Goal: Transaction & Acquisition: Book appointment/travel/reservation

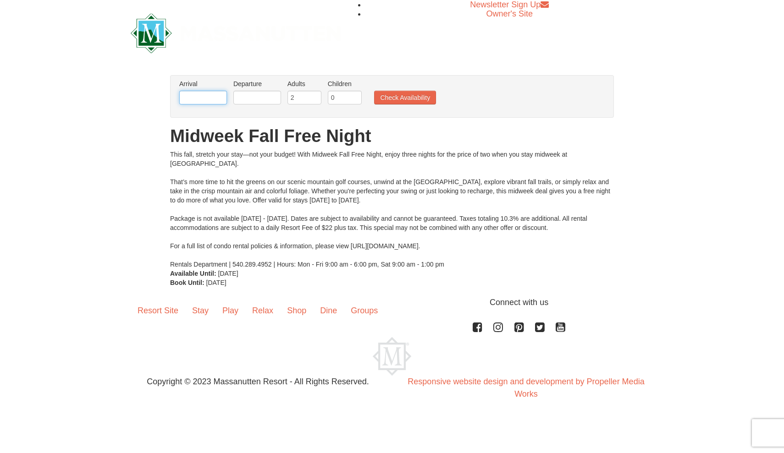
click at [201, 97] on input "text" at bounding box center [203, 98] width 48 height 14
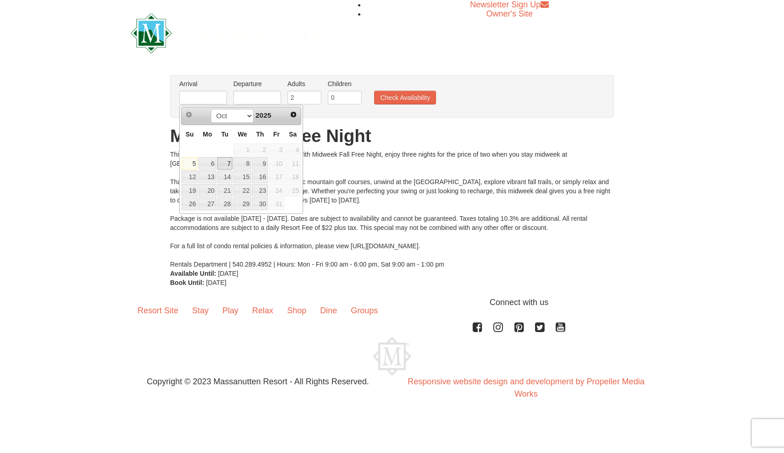
click at [225, 161] on link "7" at bounding box center [225, 163] width 16 height 13
type input "[DATE]"
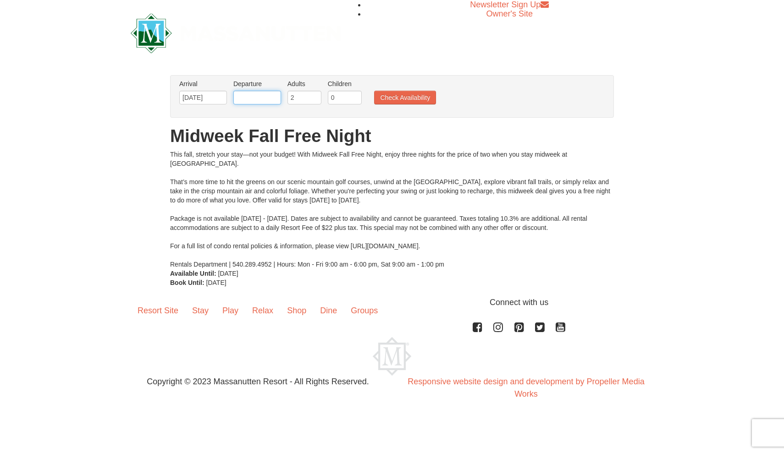
click at [263, 93] on input "text" at bounding box center [257, 98] width 48 height 14
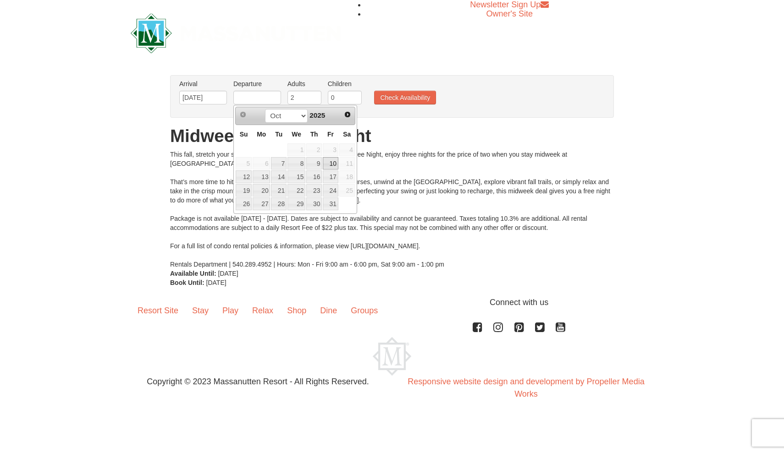
click at [327, 164] on link "10" at bounding box center [331, 163] width 16 height 13
type input "[DATE]"
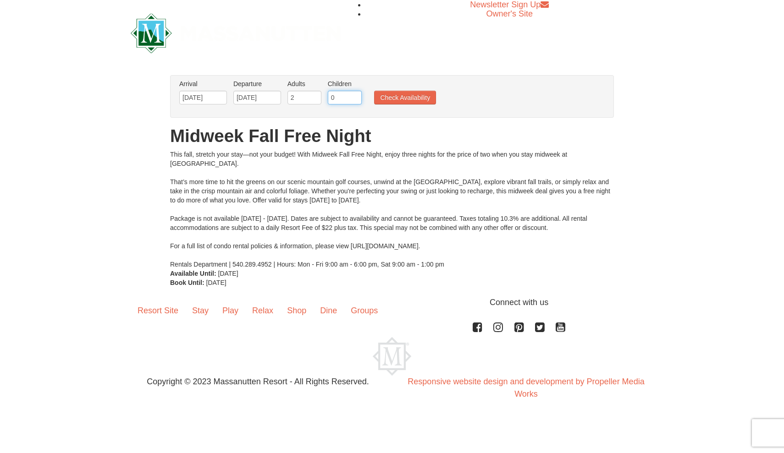
type input "1"
click at [356, 95] on input "1" at bounding box center [345, 98] width 34 height 14
click at [398, 96] on button "Check Availability" at bounding box center [405, 98] width 62 height 14
click at [273, 98] on input "10/10/2025" at bounding box center [257, 98] width 48 height 14
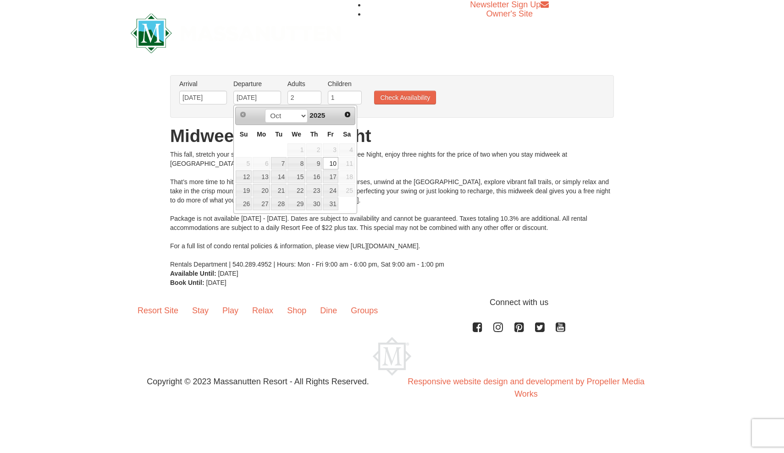
click at [348, 164] on span "11" at bounding box center [347, 163] width 16 height 13
click at [266, 93] on input "10/10/2025" at bounding box center [257, 98] width 48 height 14
click at [253, 99] on input "10/10/2025" at bounding box center [257, 98] width 48 height 14
type input "10/11/2025"
click at [411, 95] on button "Check Availability" at bounding box center [405, 98] width 62 height 14
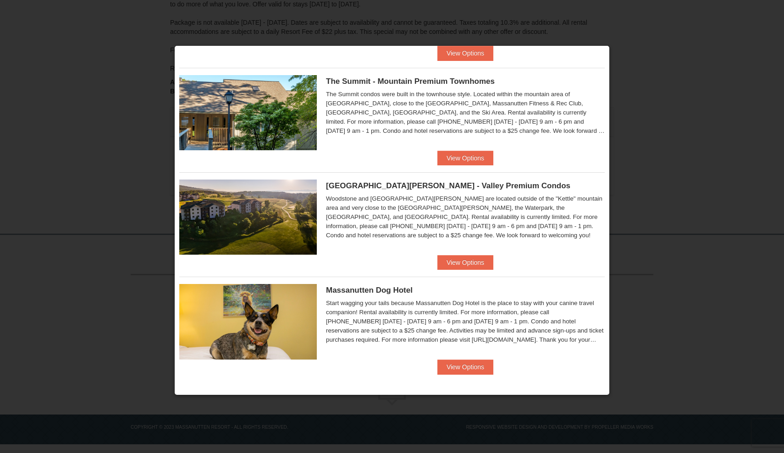
scroll to position [419, 0]
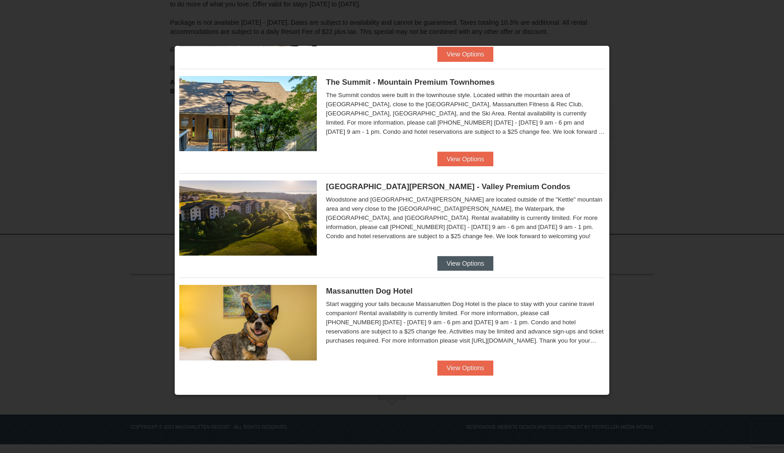
click at [473, 260] on button "View Options" at bounding box center [465, 263] width 56 height 15
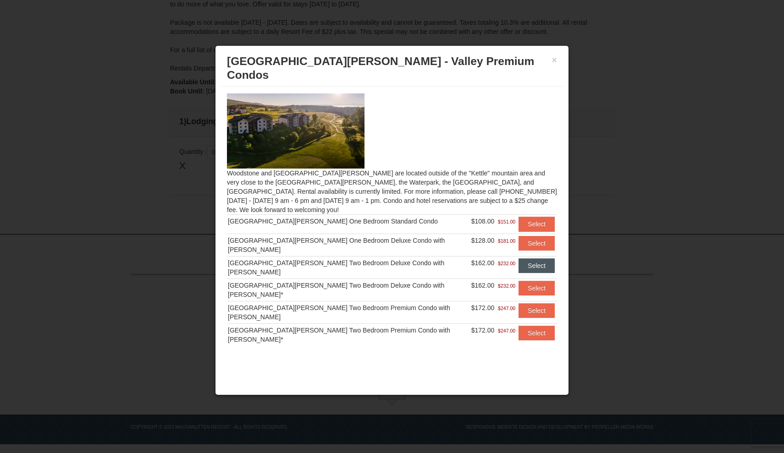
click at [525, 258] on button "Select" at bounding box center [536, 265] width 36 height 15
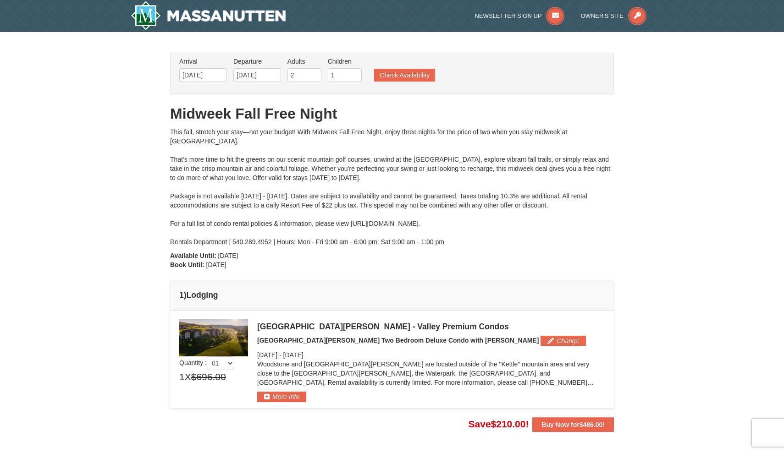
scroll to position [0, 0]
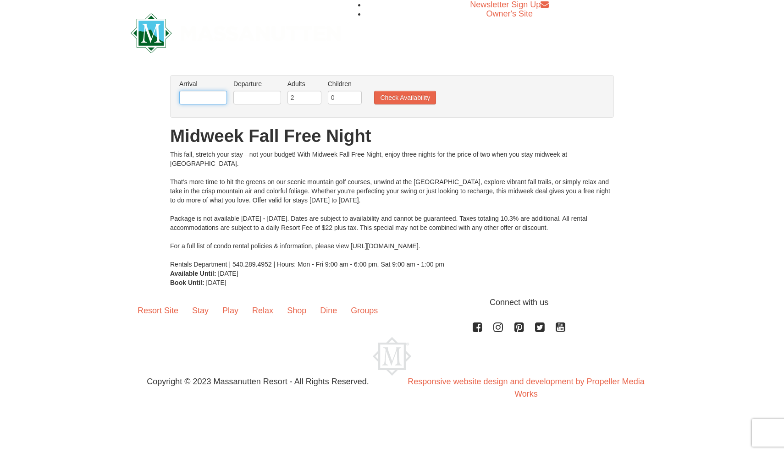
click at [203, 96] on input "text" at bounding box center [203, 98] width 48 height 14
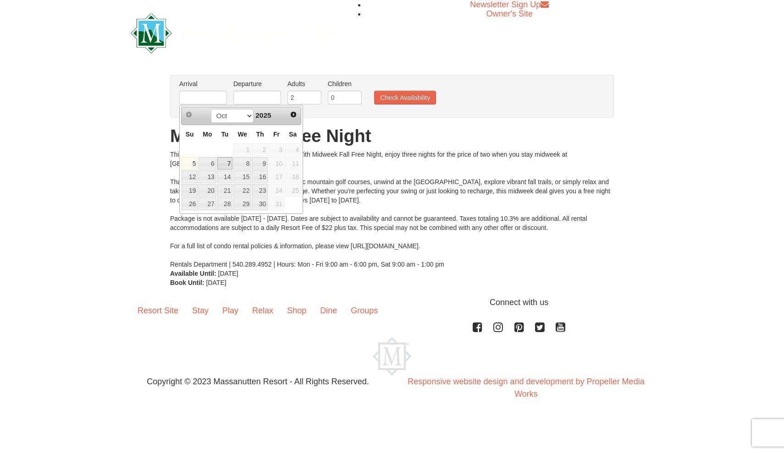
click at [228, 166] on link "7" at bounding box center [225, 163] width 16 height 13
type input "10/07/2025"
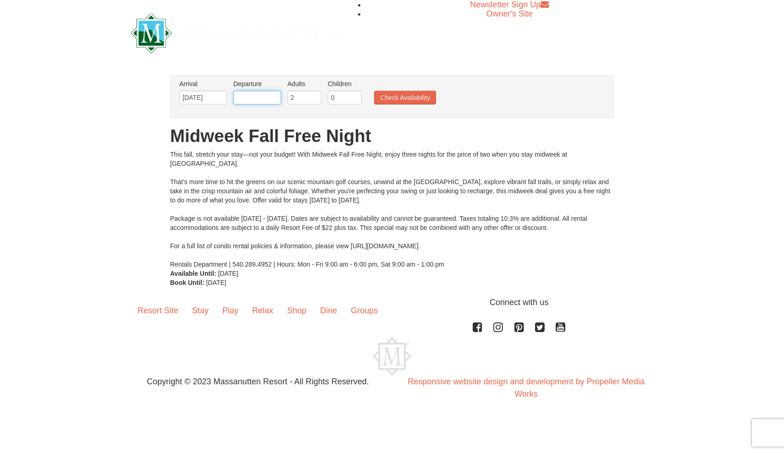
click at [267, 97] on input "text" at bounding box center [257, 98] width 48 height 14
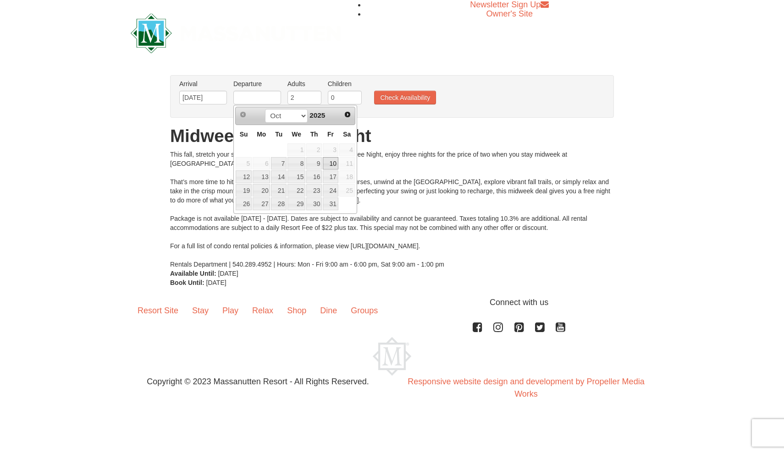
click at [337, 161] on link "10" at bounding box center [331, 163] width 16 height 13
type input "[DATE]"
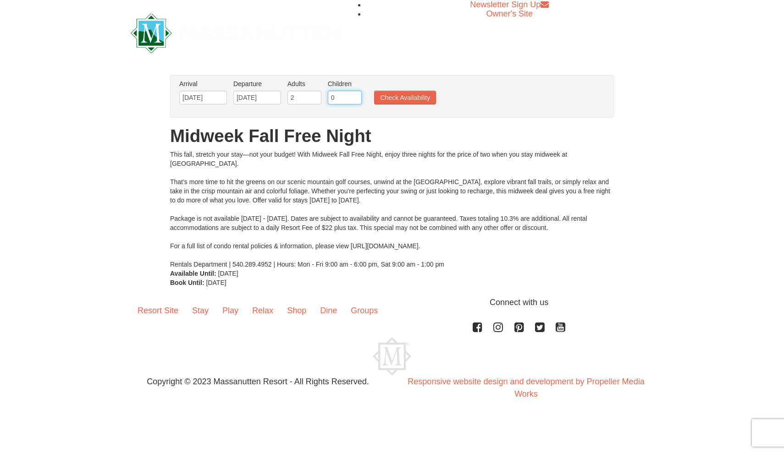
type input "1"
click at [356, 95] on input "1" at bounding box center [345, 98] width 34 height 14
click at [415, 99] on button "Check Availability" at bounding box center [405, 98] width 62 height 14
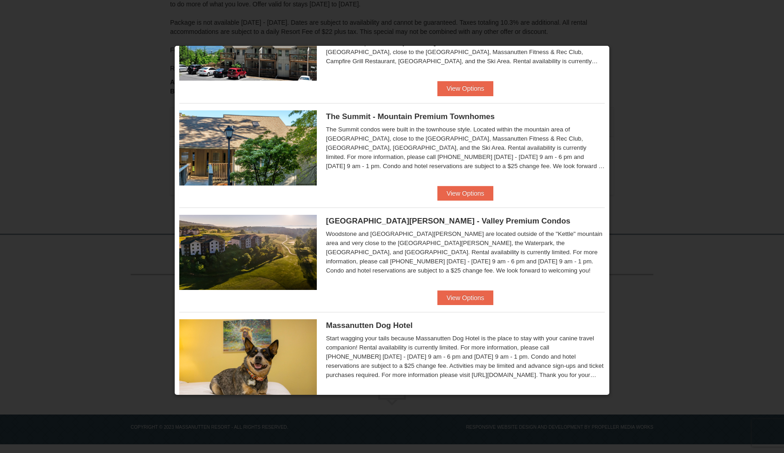
scroll to position [386, 0]
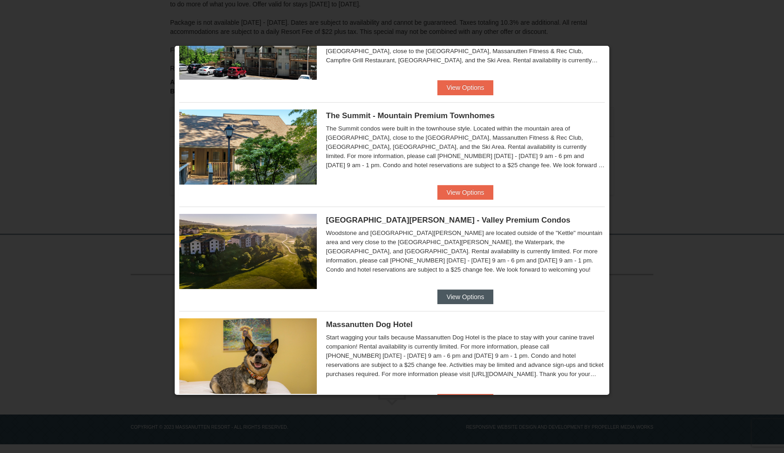
click at [453, 297] on button "View Options" at bounding box center [465, 297] width 56 height 15
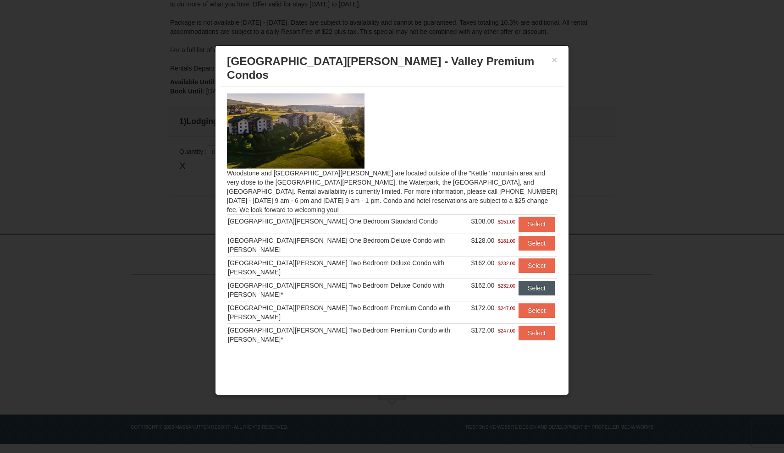
click at [530, 281] on button "Select" at bounding box center [536, 288] width 36 height 15
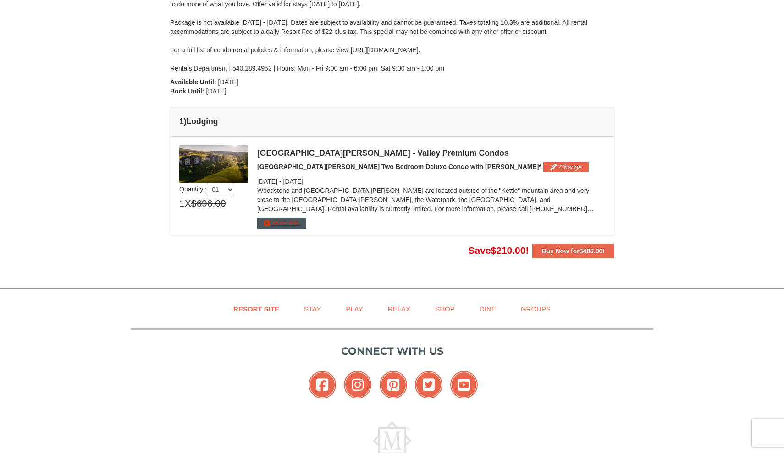
click at [286, 221] on button "More Info" at bounding box center [281, 223] width 49 height 10
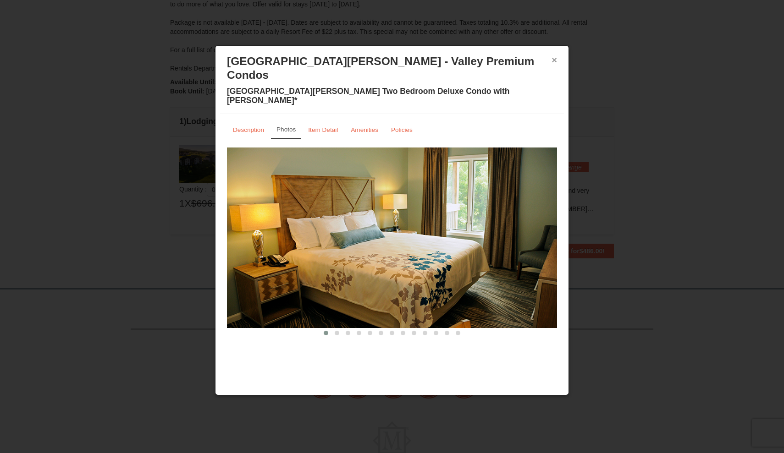
click at [554, 60] on button "×" at bounding box center [553, 59] width 5 height 9
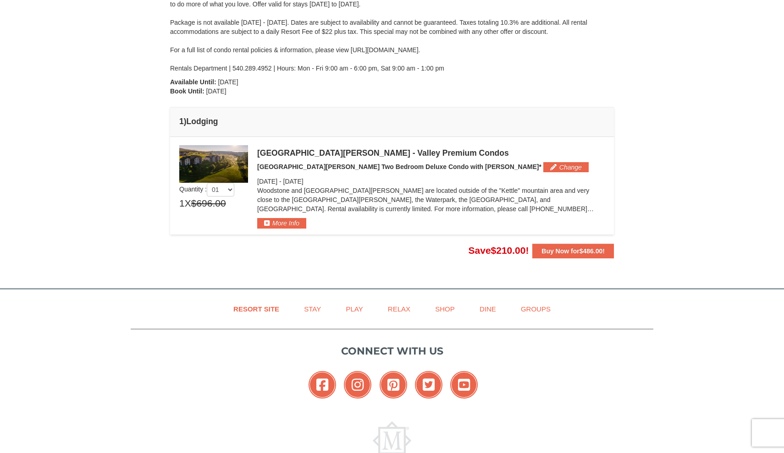
click at [425, 96] on div "From: To: Adults: 2 Children: 1 Change Arrival Please format dates MM/DD/YYYY P…" at bounding box center [392, 68] width 444 height 379
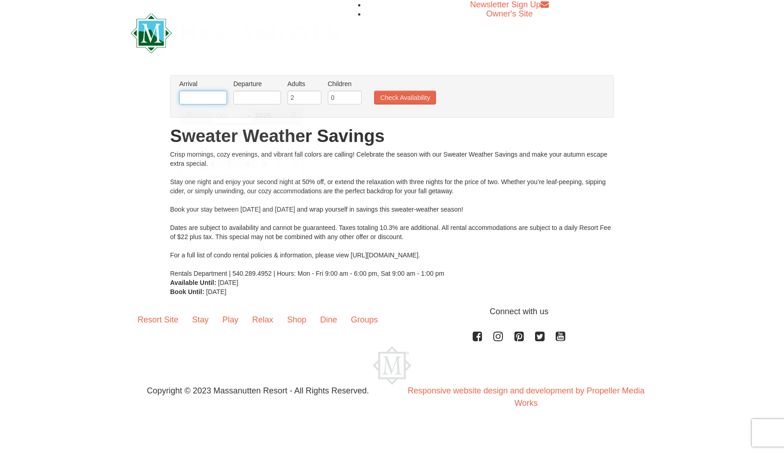
click at [209, 95] on input "text" at bounding box center [203, 98] width 48 height 14
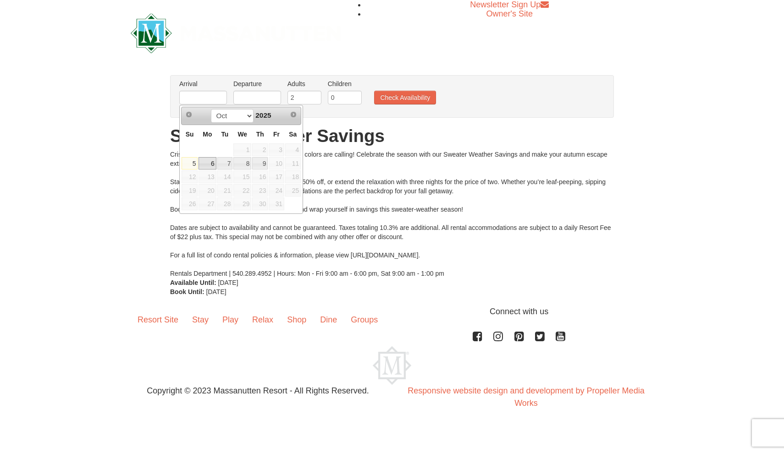
click at [211, 163] on link "6" at bounding box center [206, 163] width 17 height 13
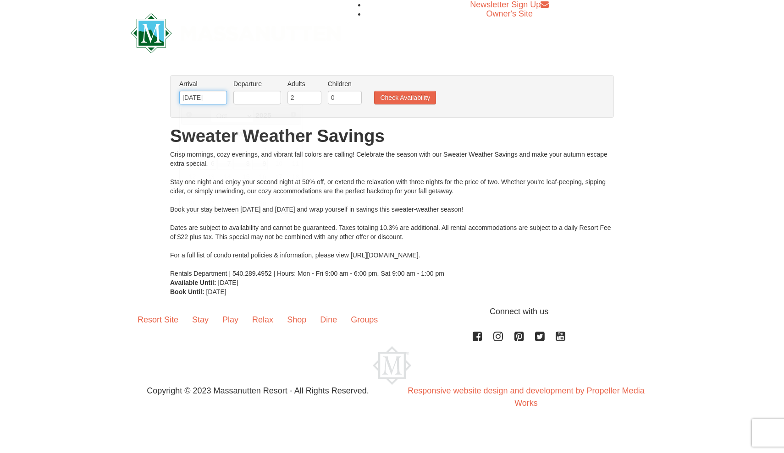
click at [223, 96] on input "10/06/2025" at bounding box center [203, 98] width 48 height 14
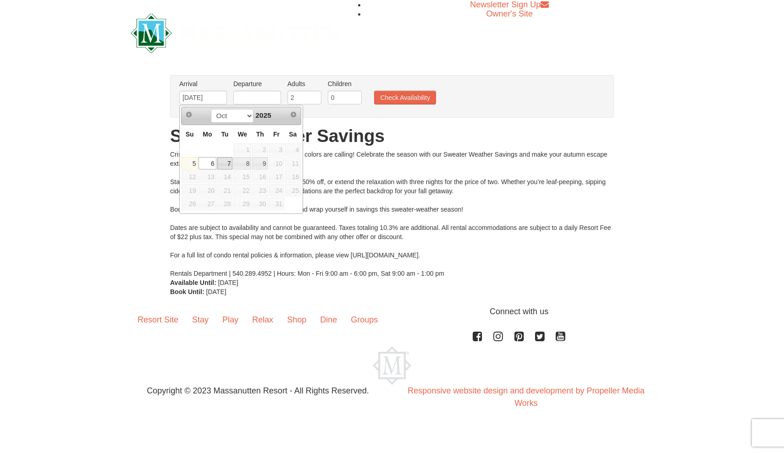
click at [227, 165] on link "7" at bounding box center [225, 163] width 16 height 13
type input "[DATE]"
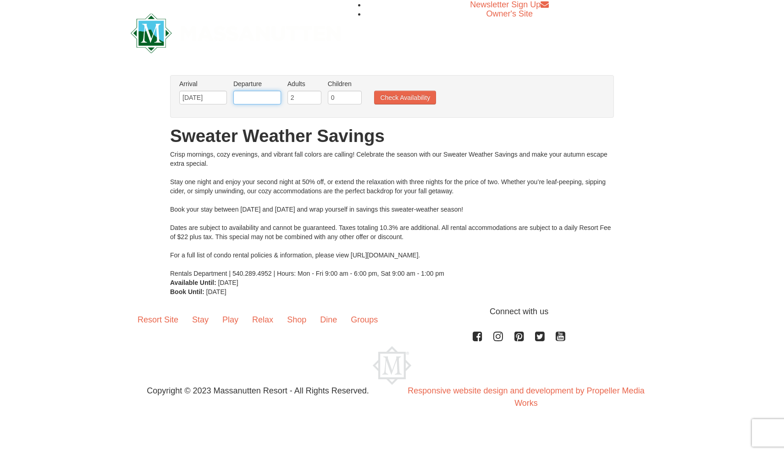
click at [260, 98] on input "text" at bounding box center [257, 98] width 48 height 14
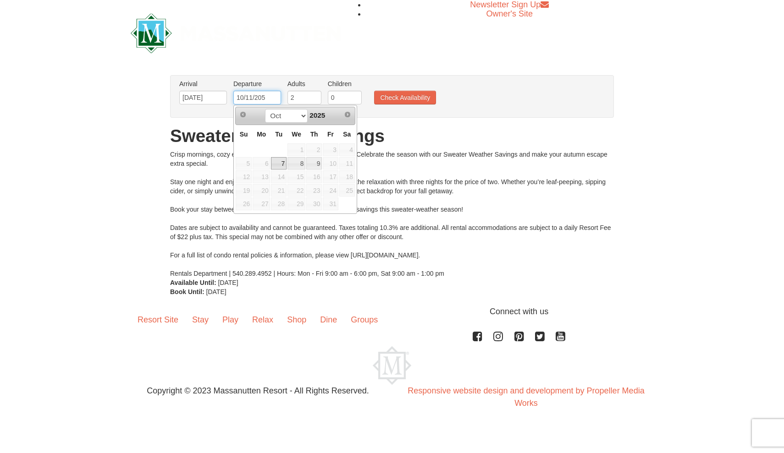
type input "10/11/205"
type input "1"
click at [354, 94] on input "1" at bounding box center [345, 98] width 34 height 14
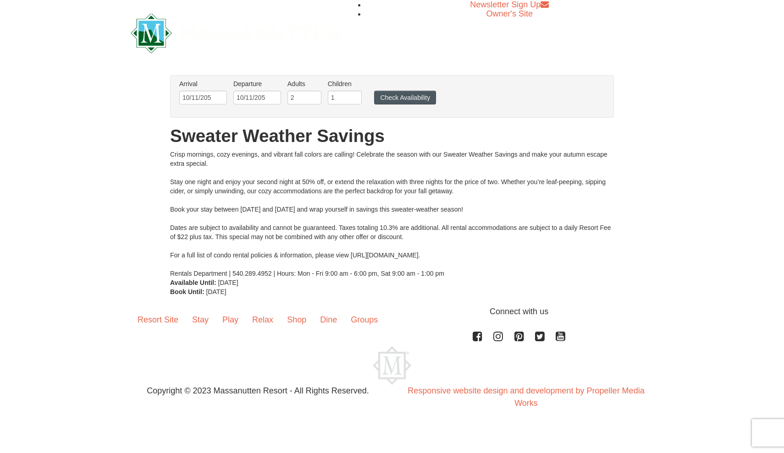
click at [407, 99] on button "Check Availability" at bounding box center [405, 98] width 62 height 14
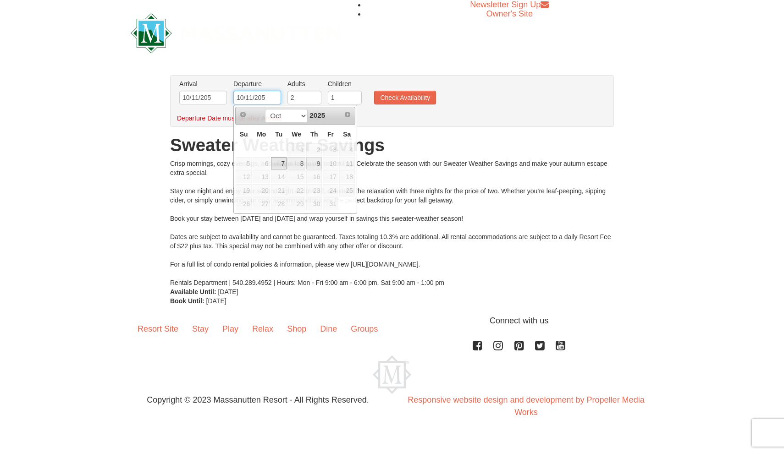
click at [253, 96] on input "10/11/205" at bounding box center [257, 98] width 48 height 14
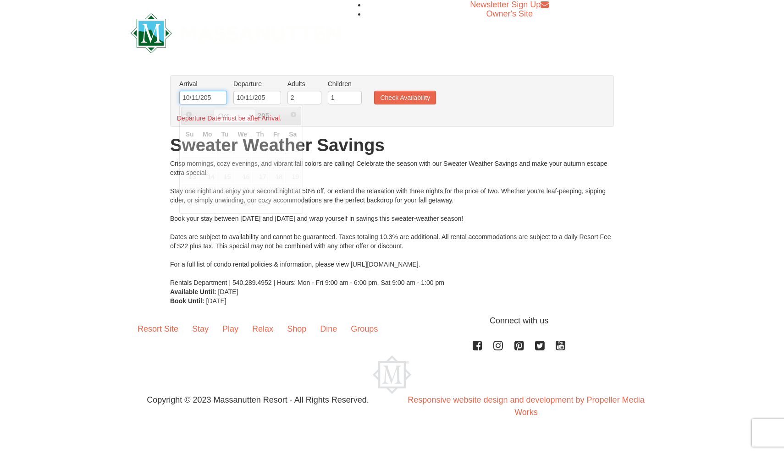
click at [200, 99] on input "10/11/205" at bounding box center [203, 98] width 48 height 14
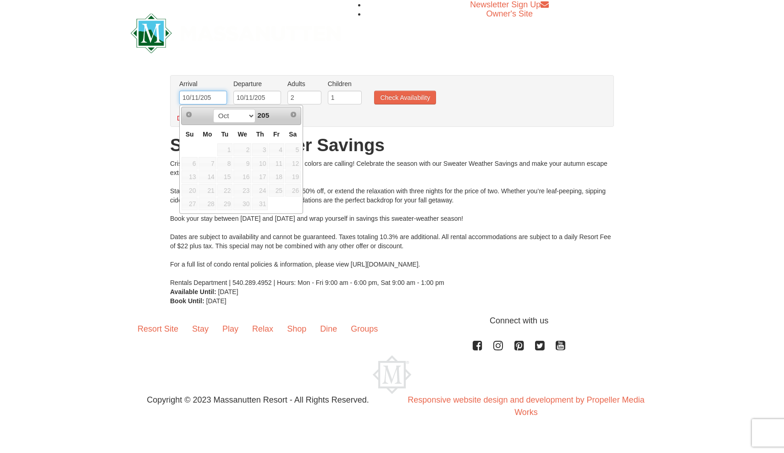
click at [200, 99] on input "10/11/205" at bounding box center [203, 98] width 48 height 14
click at [198, 97] on input "10/11/205" at bounding box center [203, 98] width 48 height 14
type input "10/08/205"
click at [406, 99] on button "Check Availability" at bounding box center [405, 98] width 62 height 14
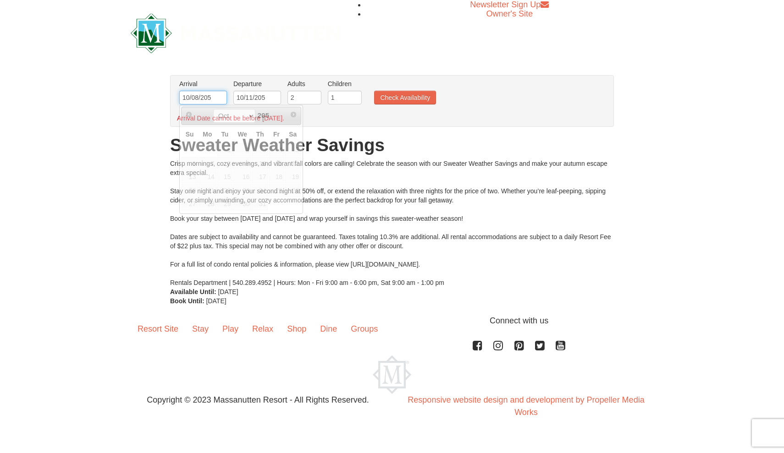
click at [215, 98] on input "10/08/205" at bounding box center [203, 98] width 48 height 14
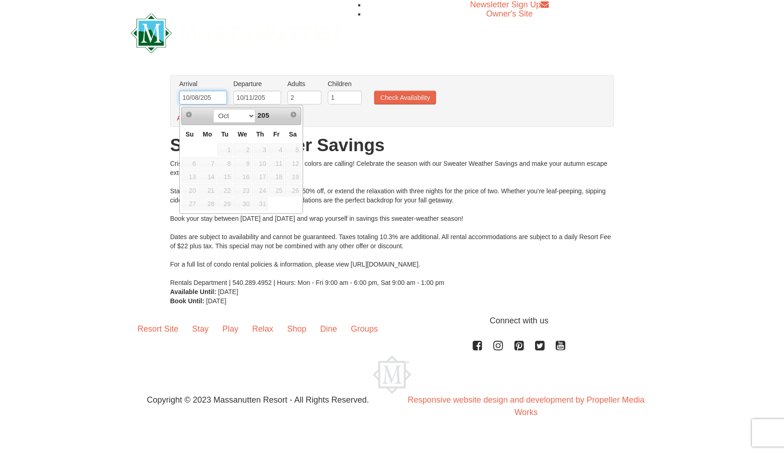
drag, startPoint x: 218, startPoint y: 99, endPoint x: 180, endPoint y: 92, distance: 38.2
click at [180, 92] on input "10/08/205" at bounding box center [203, 98] width 48 height 14
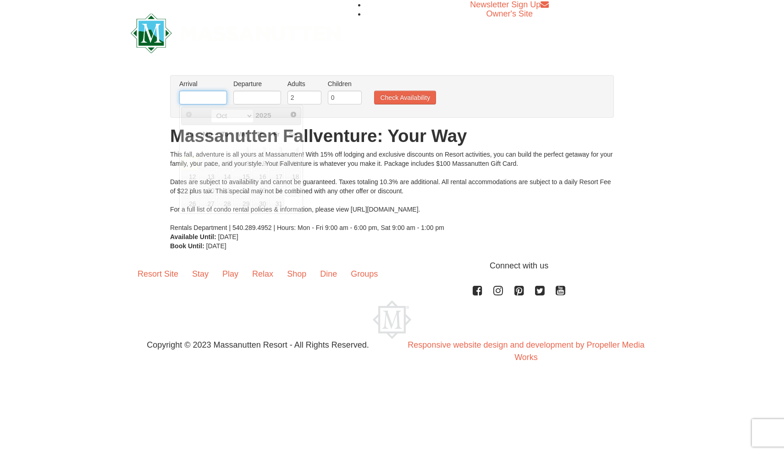
click at [210, 97] on input "text" at bounding box center [203, 98] width 48 height 14
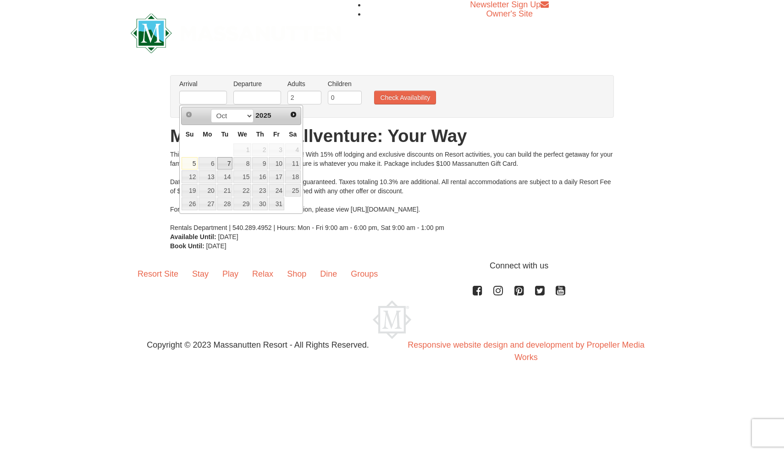
click at [228, 164] on link "7" at bounding box center [225, 163] width 16 height 13
type input "[DATE]"
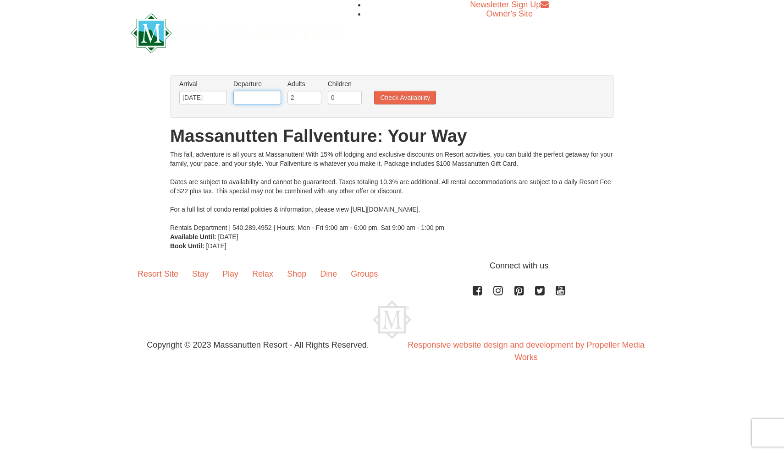
click at [263, 92] on input "text" at bounding box center [257, 98] width 48 height 14
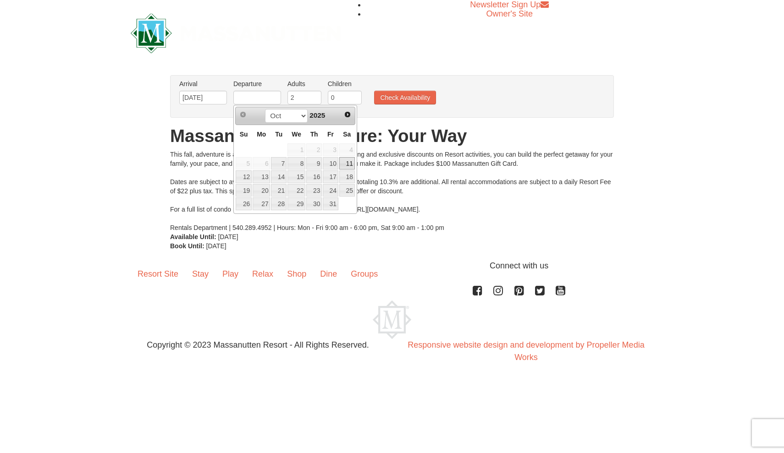
click at [349, 163] on link "11" at bounding box center [347, 163] width 16 height 13
type input "10/11/2025"
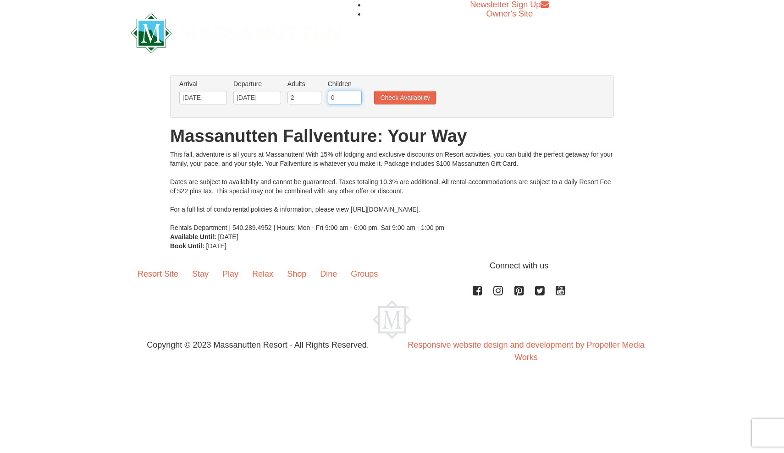
type input "1"
click at [353, 97] on input "1" at bounding box center [345, 98] width 34 height 14
click at [413, 99] on button "Check Availability" at bounding box center [405, 98] width 62 height 14
click at [394, 96] on button "Check Availability" at bounding box center [405, 98] width 62 height 14
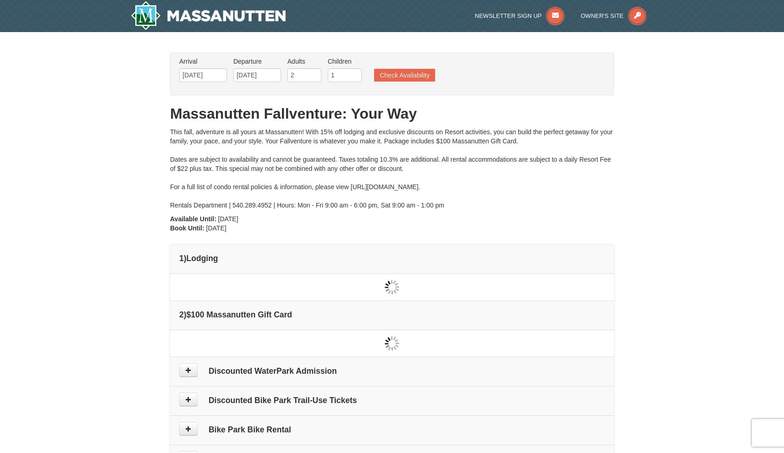
type input "[DATE]"
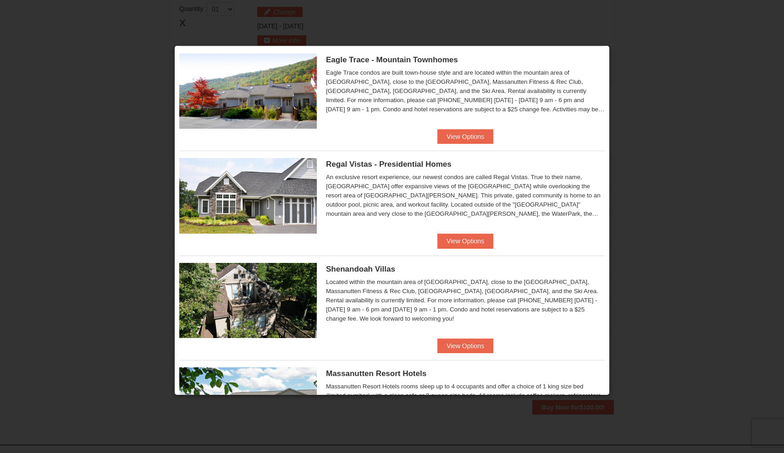
scroll to position [22, 0]
click at [479, 241] on button "View Options" at bounding box center [465, 241] width 56 height 15
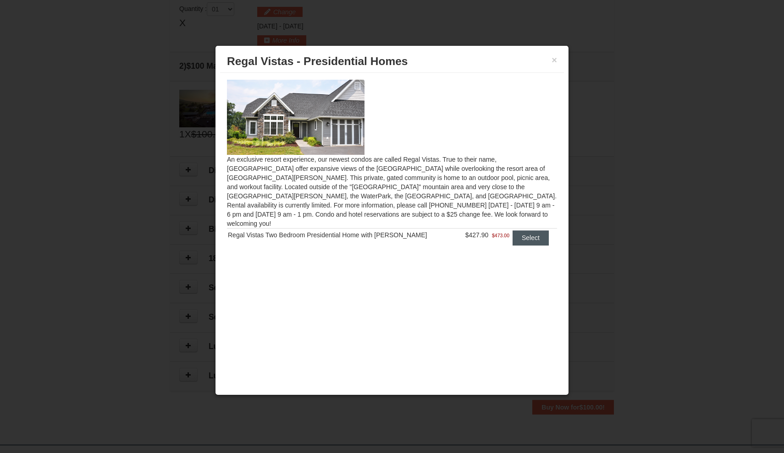
click at [522, 231] on button "Select" at bounding box center [530, 238] width 36 height 15
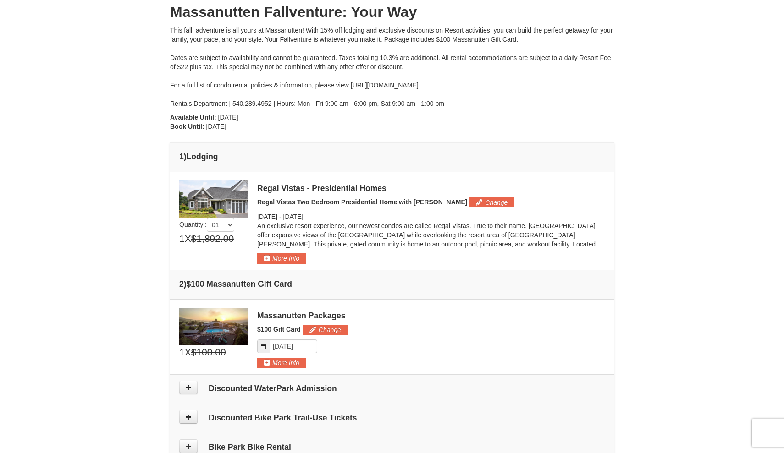
scroll to position [82, 0]
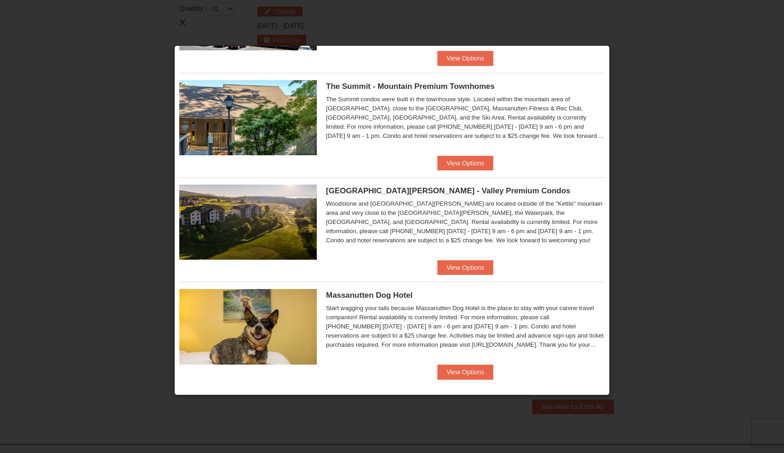
scroll to position [417, 0]
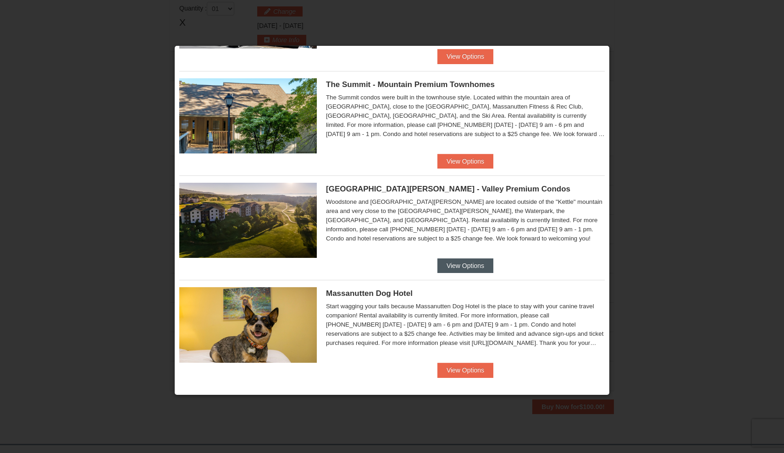
click at [475, 264] on button "View Options" at bounding box center [465, 265] width 56 height 15
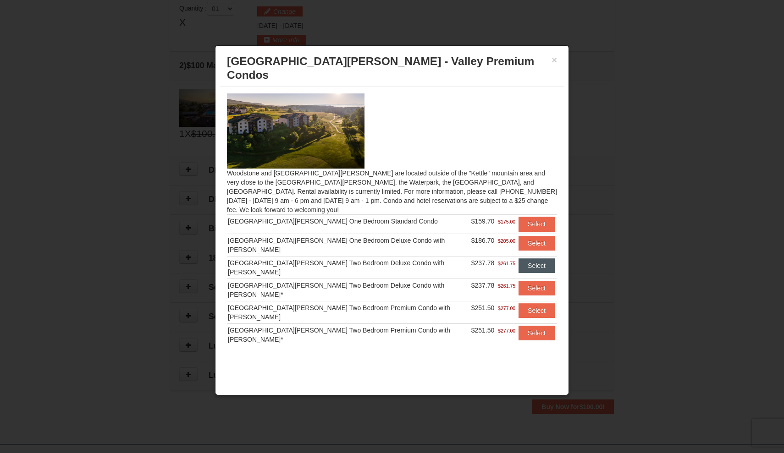
click at [530, 258] on button "Select" at bounding box center [536, 265] width 36 height 15
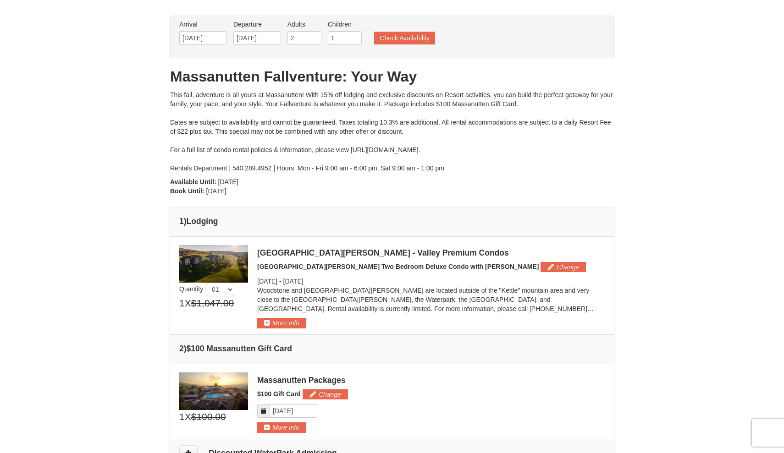
scroll to position [36, 0]
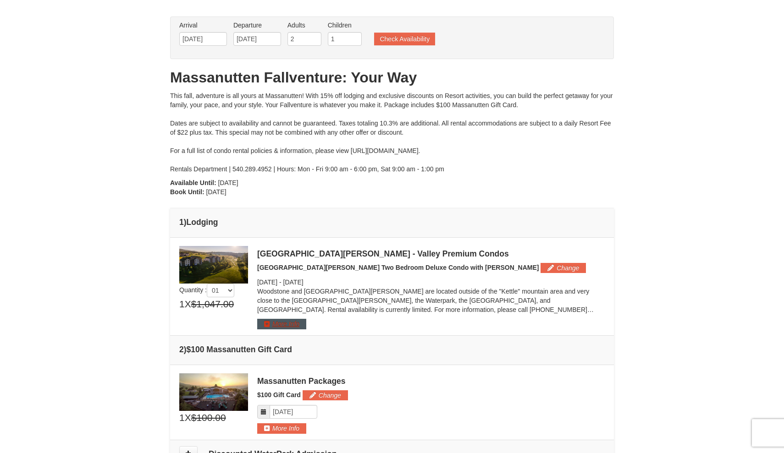
click at [283, 321] on button "More Info" at bounding box center [281, 324] width 49 height 10
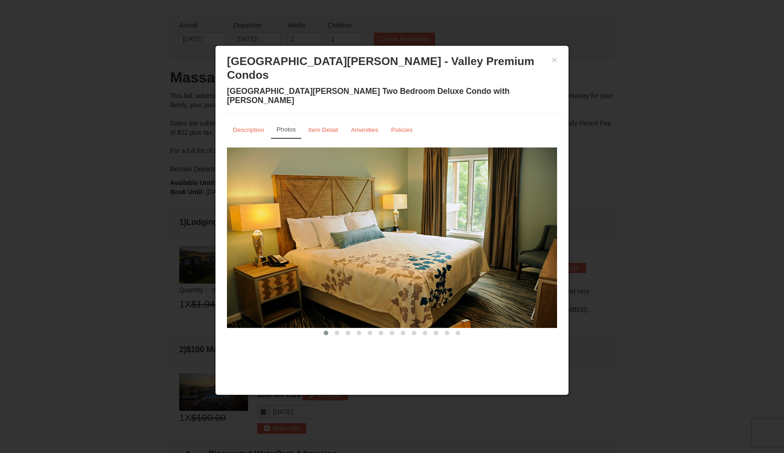
click at [558, 58] on div "× [GEOGRAPHIC_DATA][PERSON_NAME] - Valley Premium Condos [GEOGRAPHIC_DATA][PERS…" at bounding box center [392, 82] width 344 height 64
click at [551, 62] on button "×" at bounding box center [553, 59] width 5 height 9
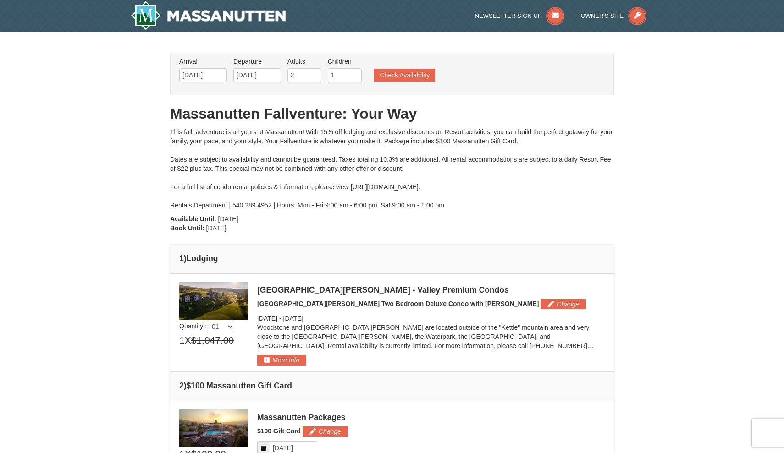
scroll to position [0, 0]
